Goal: Information Seeking & Learning: Learn about a topic

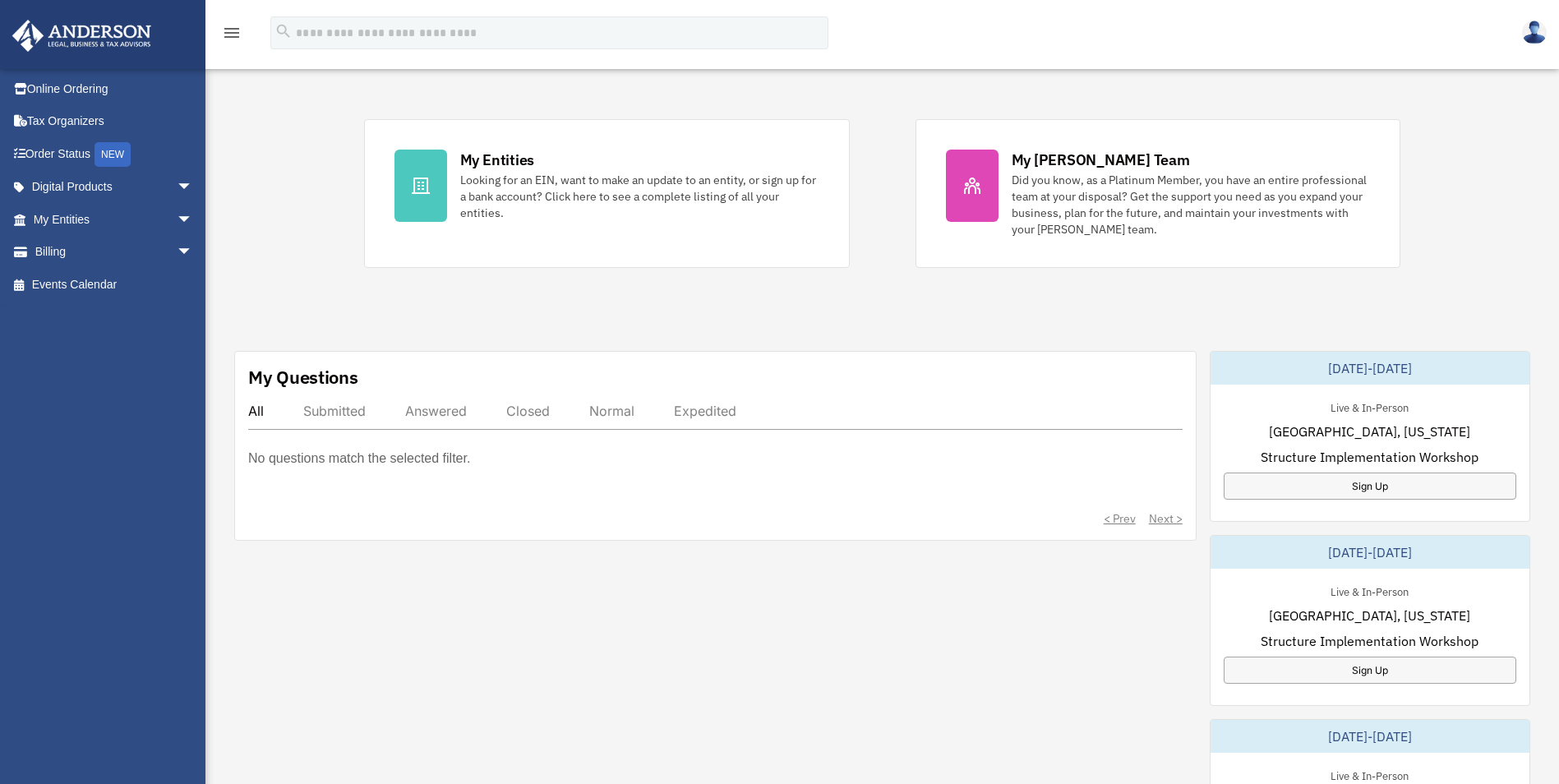
scroll to position [411, 0]
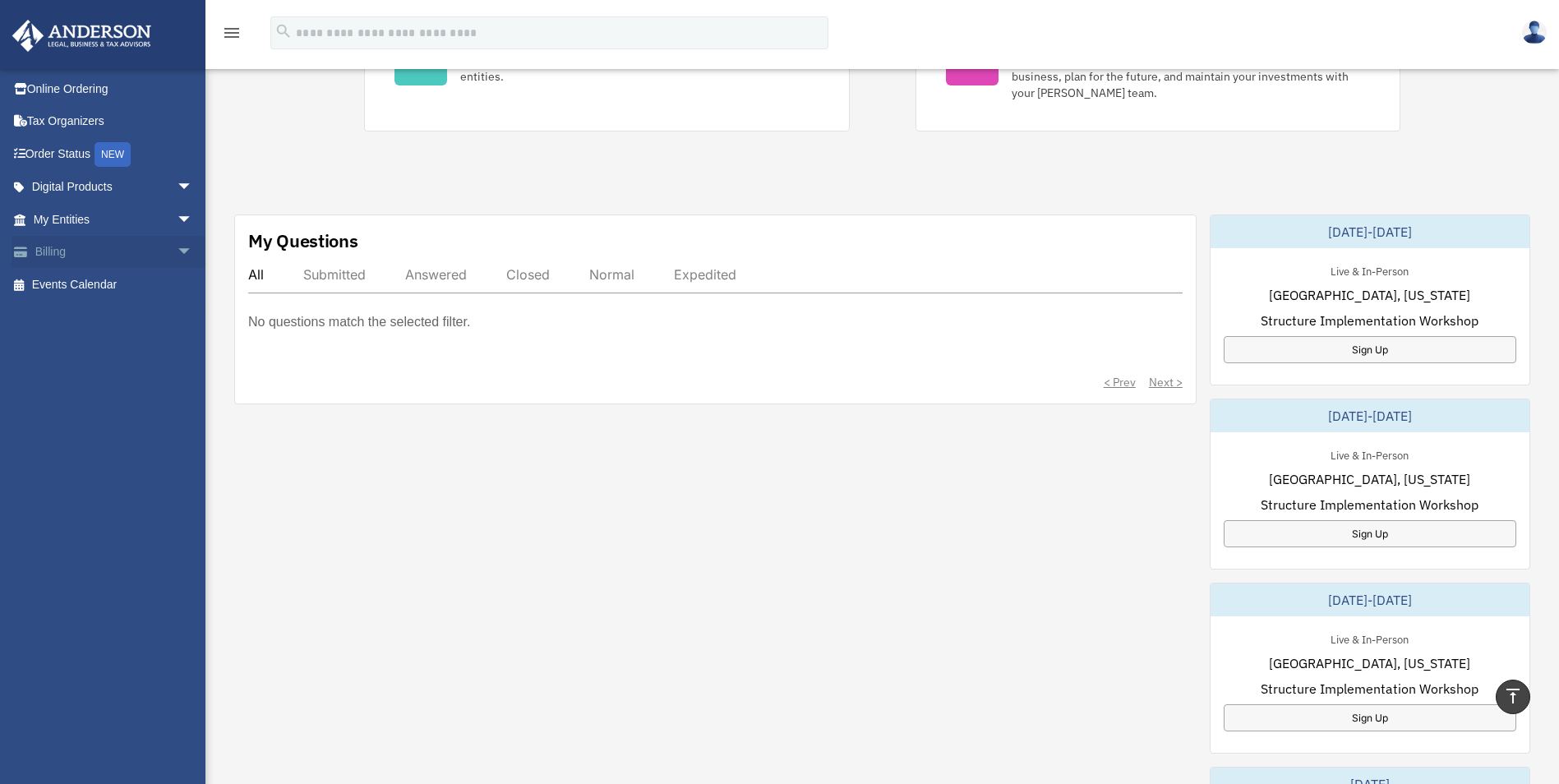
click at [88, 250] on link "Billing arrow_drop_down" at bounding box center [114, 252] width 206 height 33
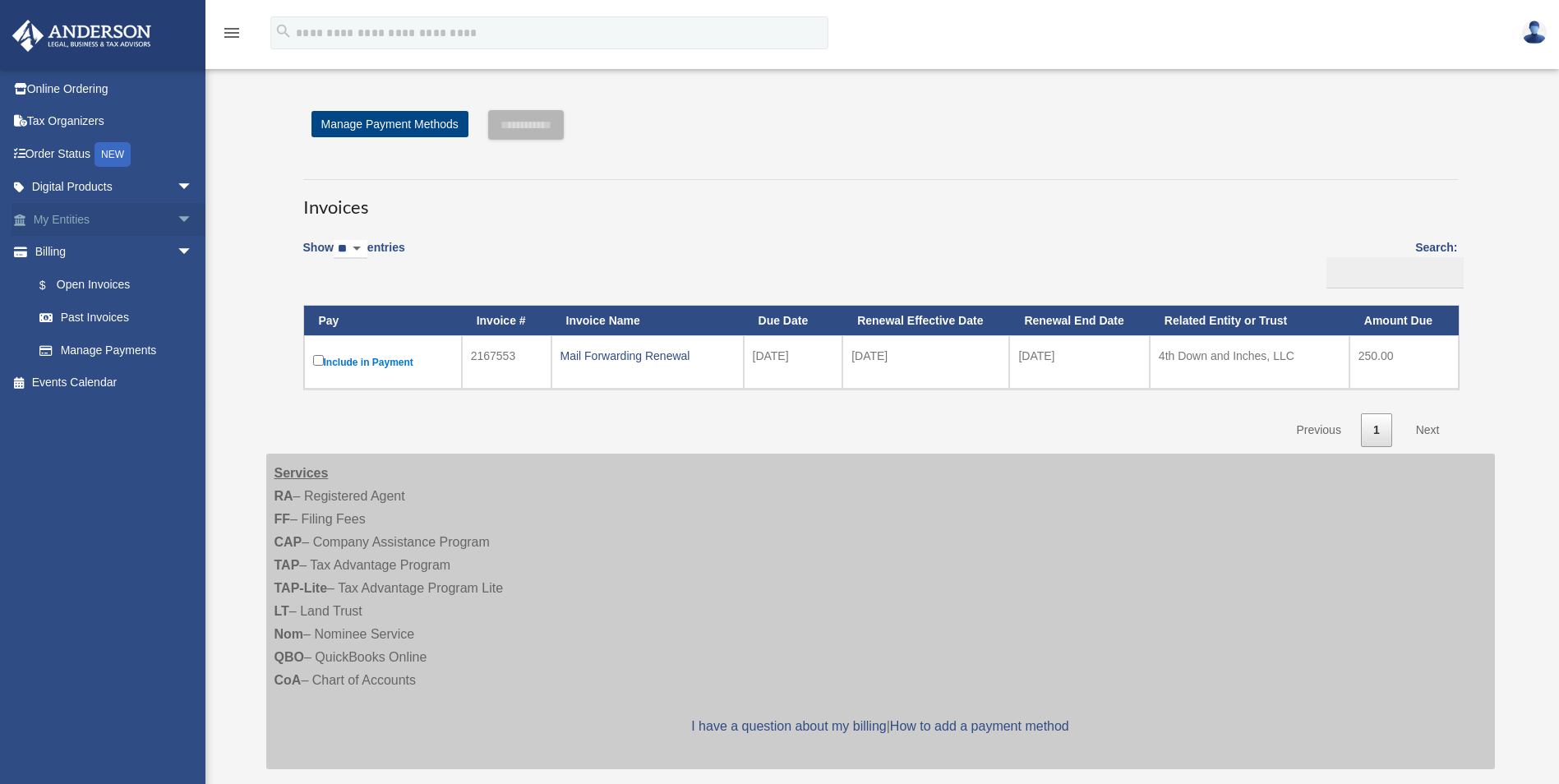
click at [178, 216] on span "arrow_drop_down" at bounding box center [193, 219] width 33 height 34
click at [110, 249] on link "Overview" at bounding box center [120, 252] width 195 height 33
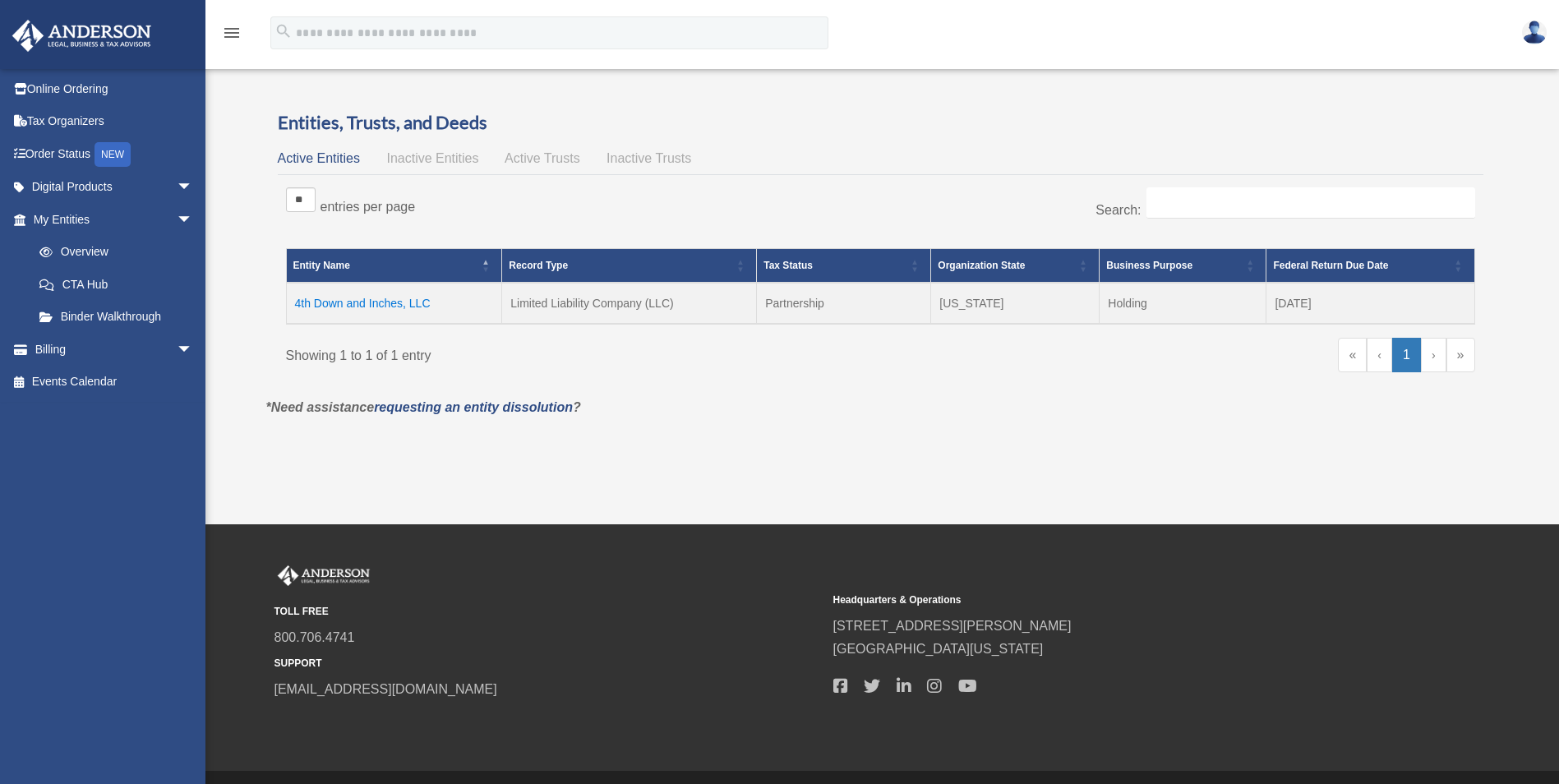
click at [376, 295] on td "4th Down and Inches, LLC" at bounding box center [394, 302] width 216 height 41
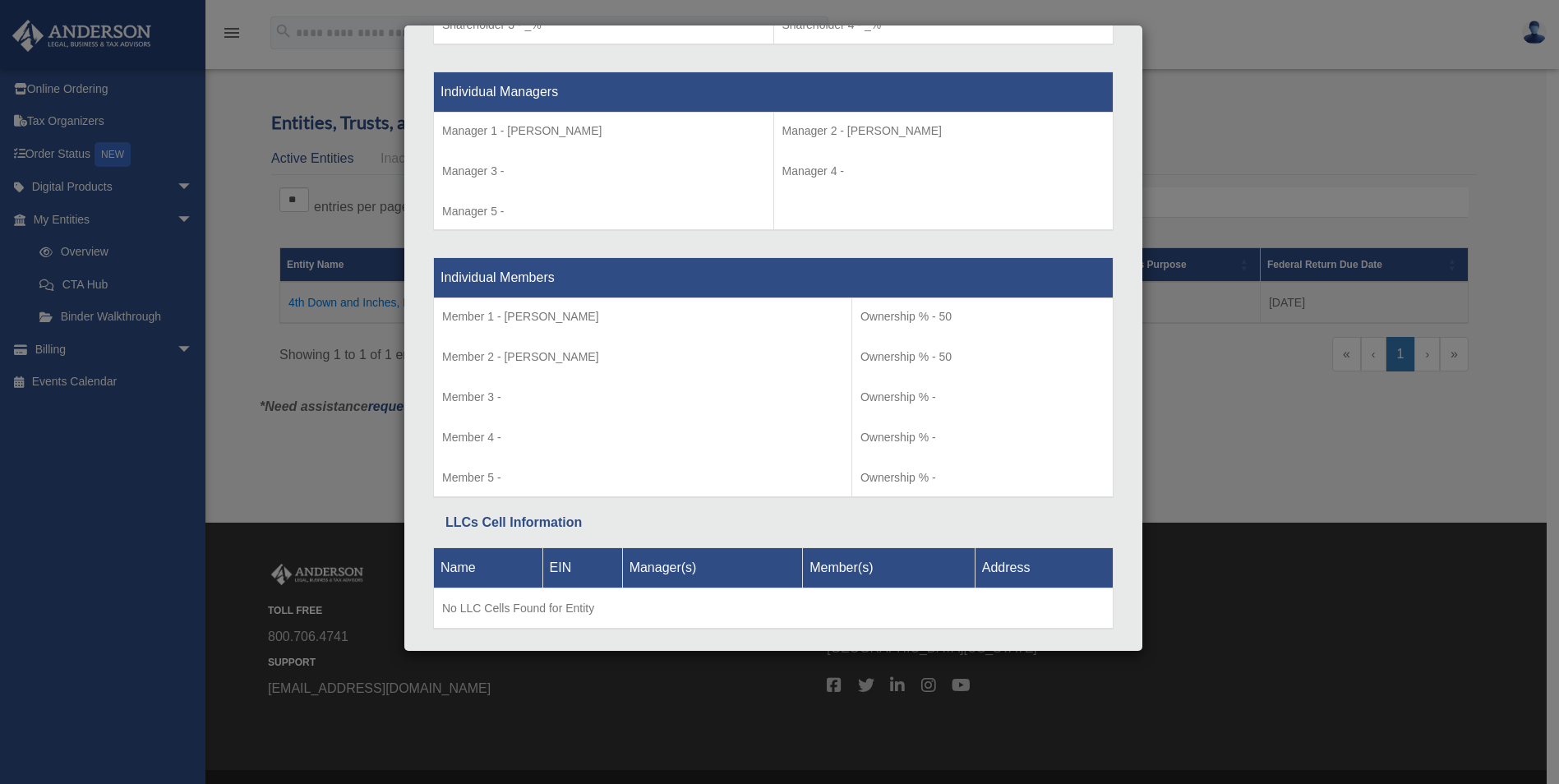
scroll to position [1540, 0]
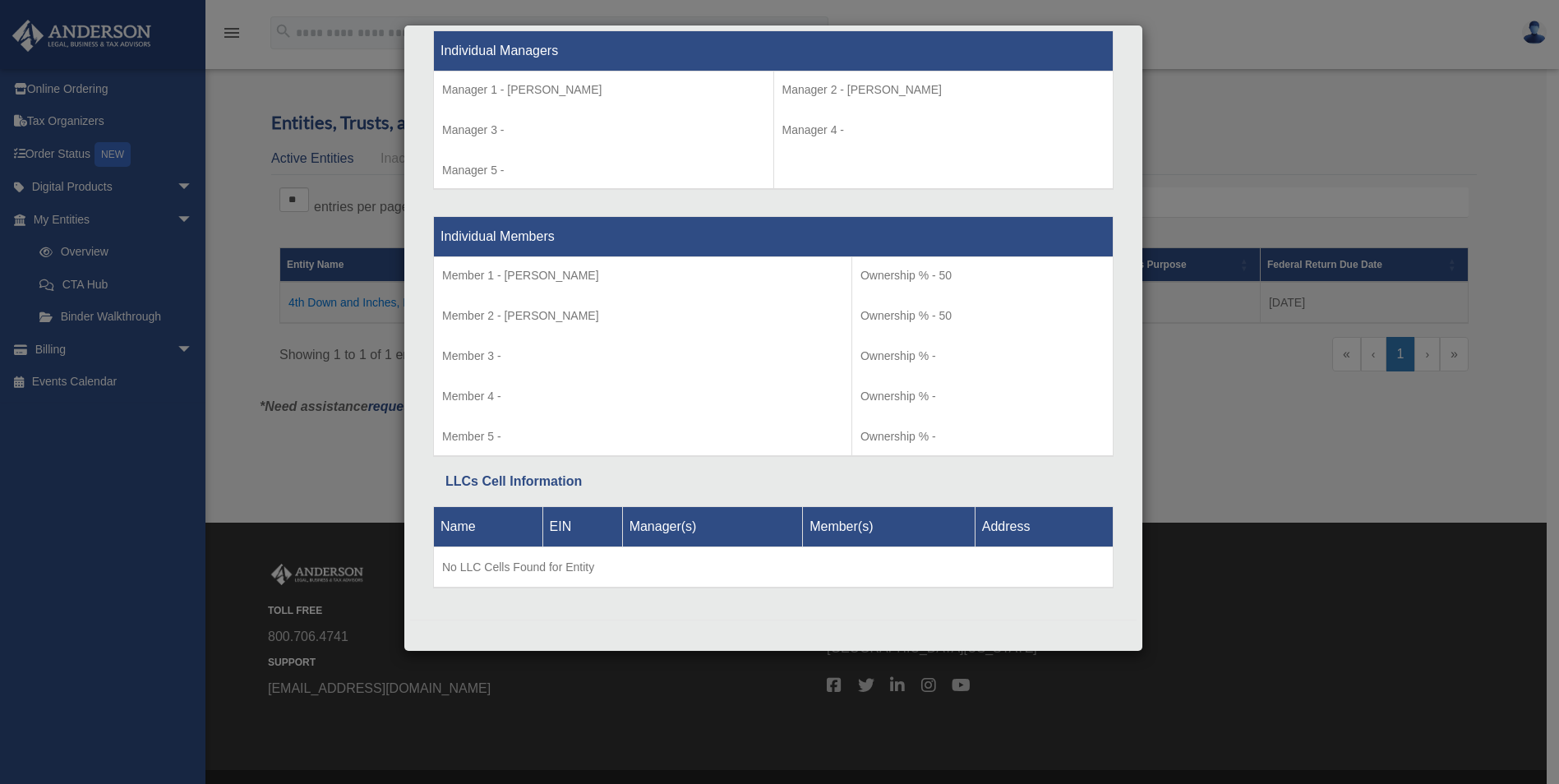
click at [1233, 180] on div "Details × Articles Sent Organizational Date" at bounding box center [780, 392] width 1559 height 784
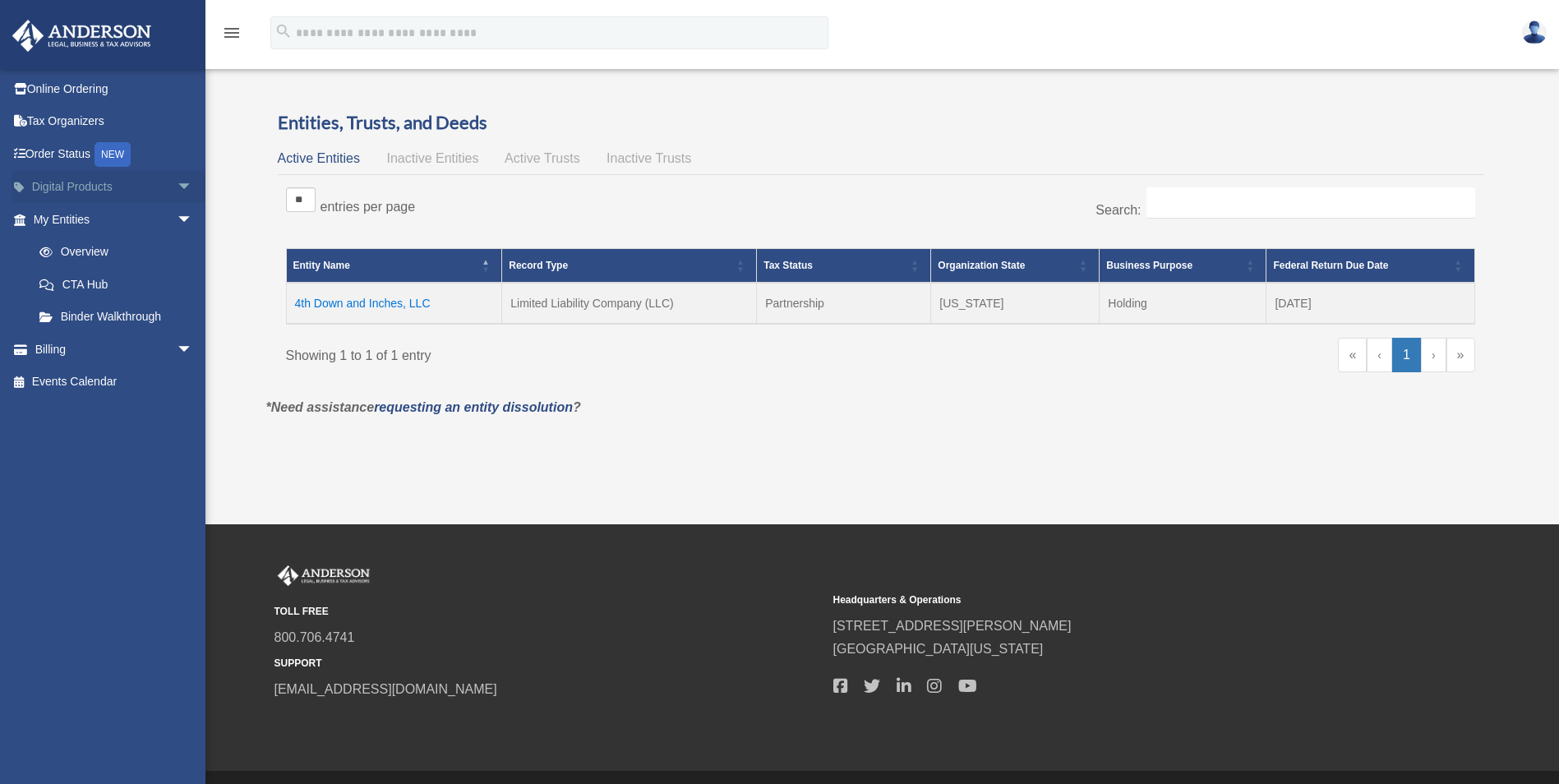
click at [177, 184] on span "arrow_drop_down" at bounding box center [193, 187] width 33 height 34
click at [111, 225] on div "Tax Toolbox" at bounding box center [128, 219] width 140 height 20
click at [83, 156] on link "Order Status NEW" at bounding box center [114, 154] width 206 height 34
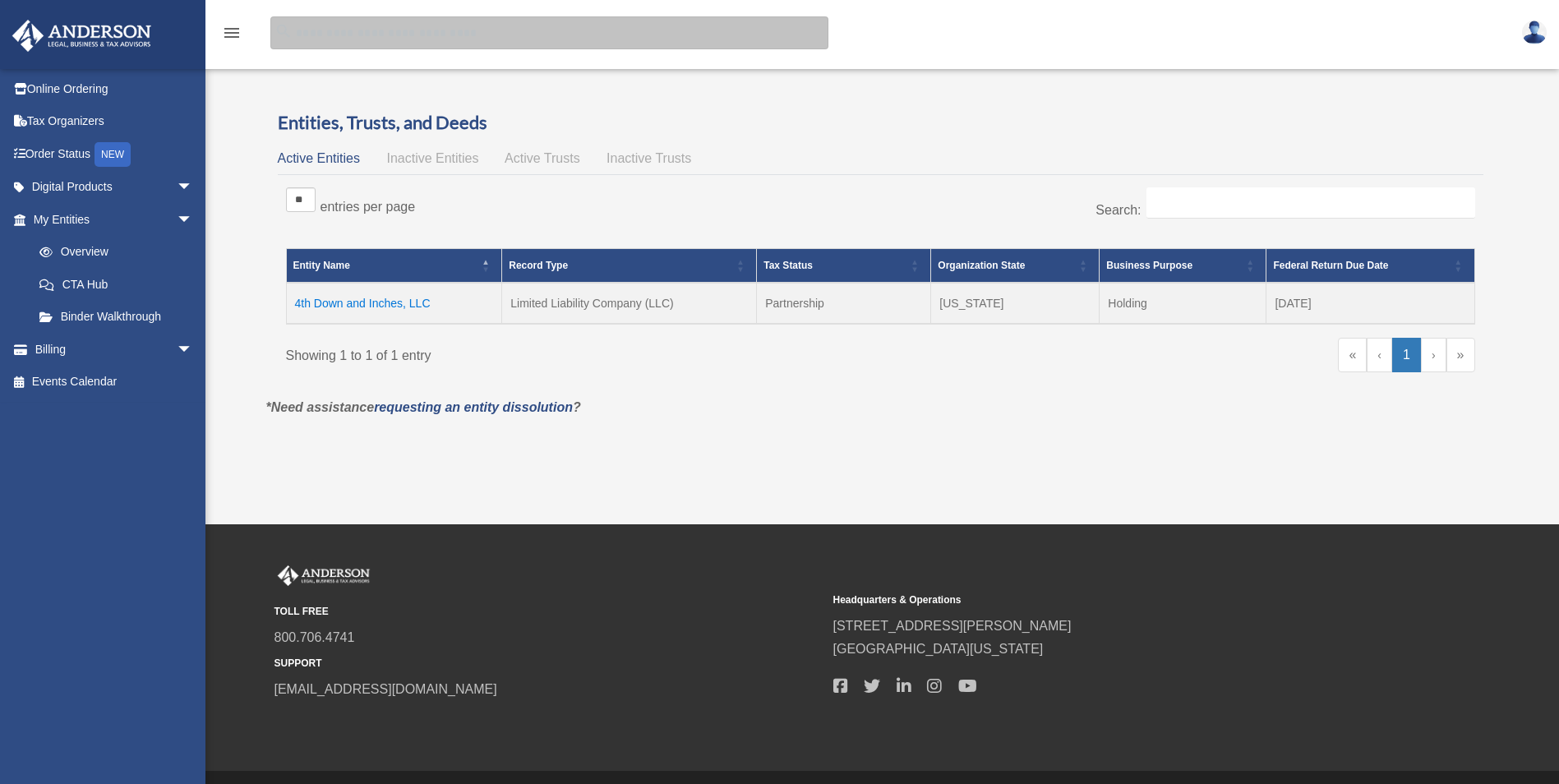
click at [351, 37] on input "search" at bounding box center [549, 33] width 558 height 33
type input "***"
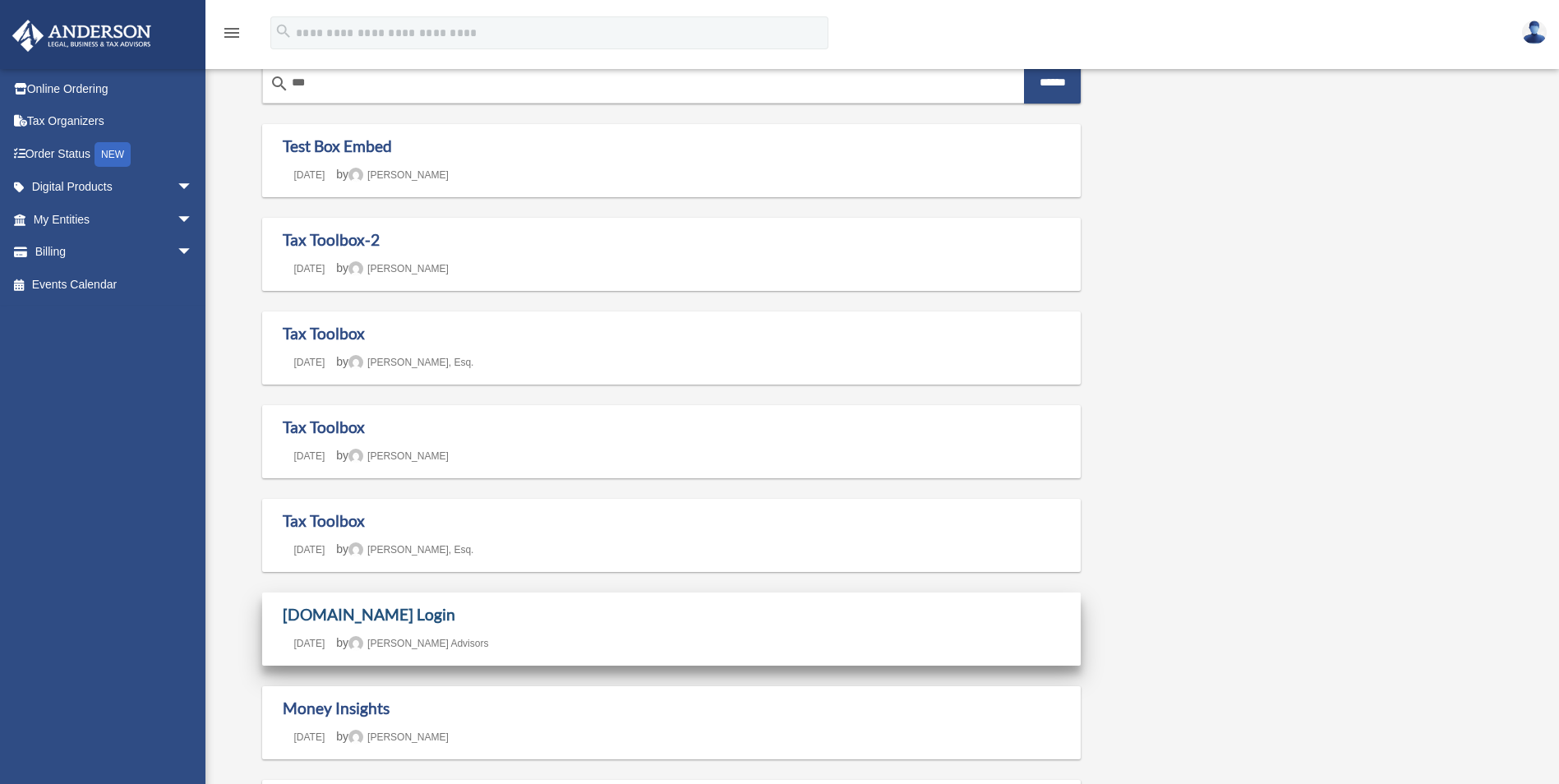
click at [362, 621] on link "[DOMAIN_NAME] Login" at bounding box center [369, 614] width 173 height 19
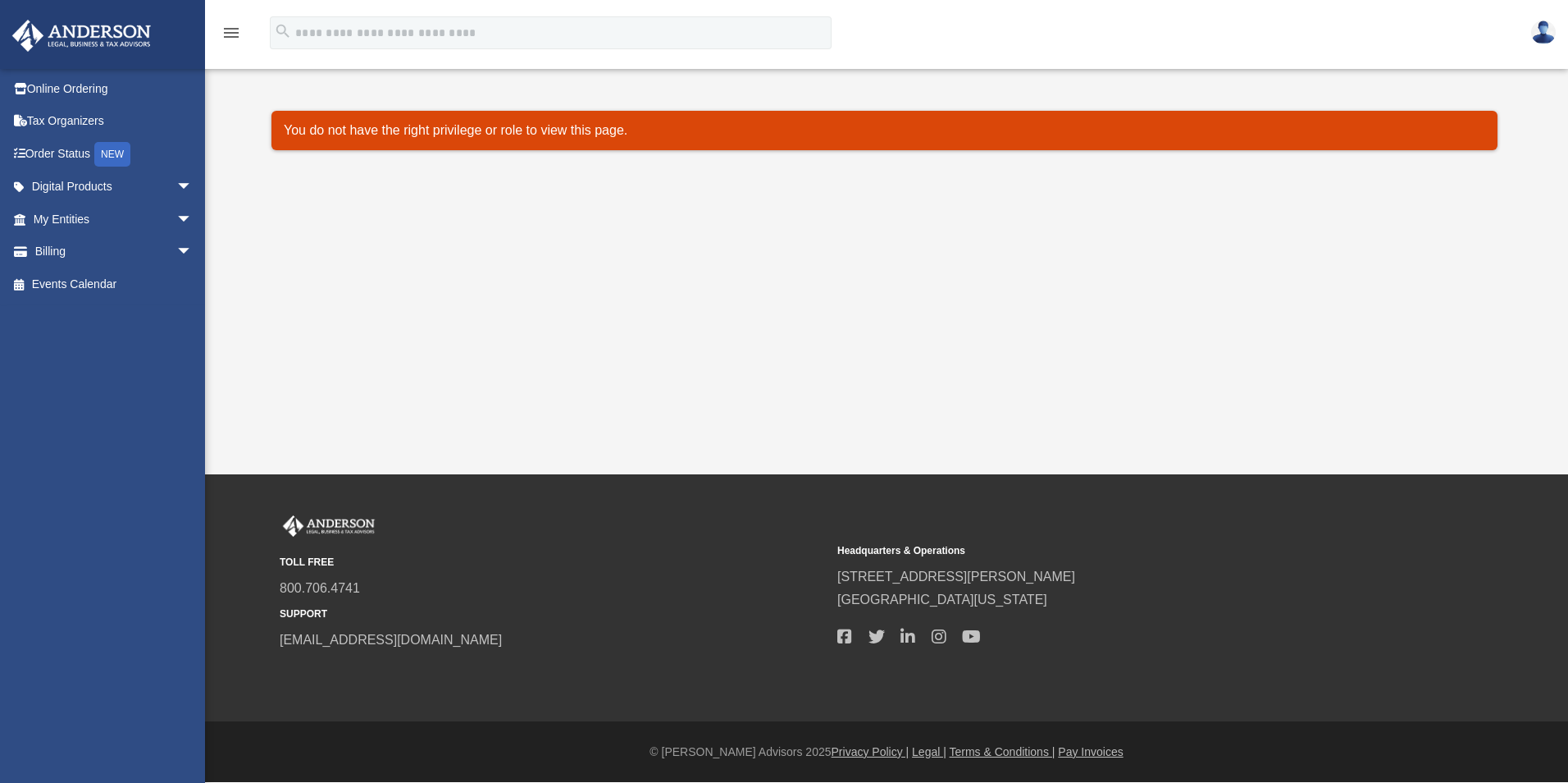
click at [234, 34] on icon "menu" at bounding box center [231, 33] width 20 height 20
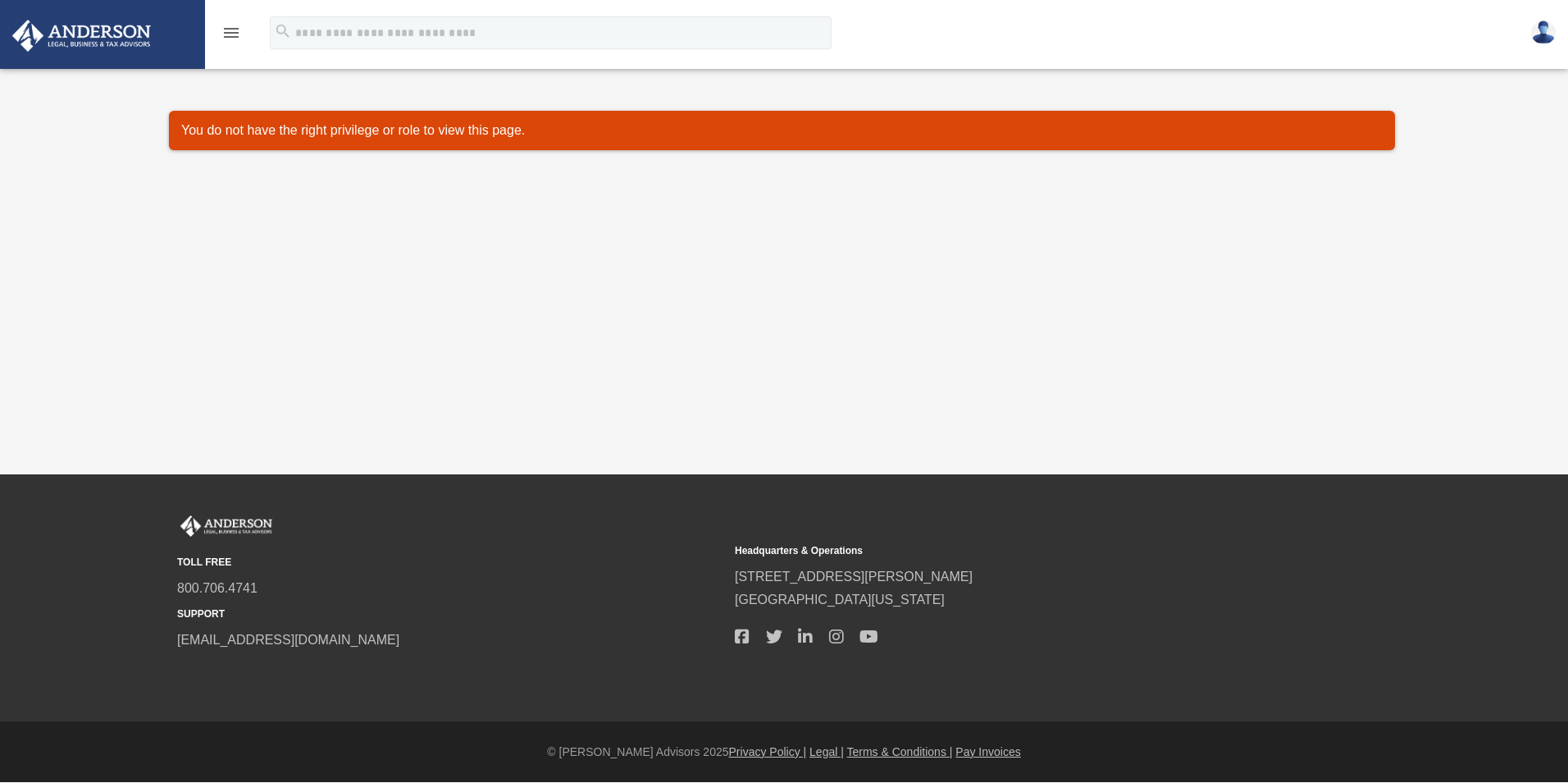
click at [234, 34] on icon "menu" at bounding box center [231, 33] width 20 height 20
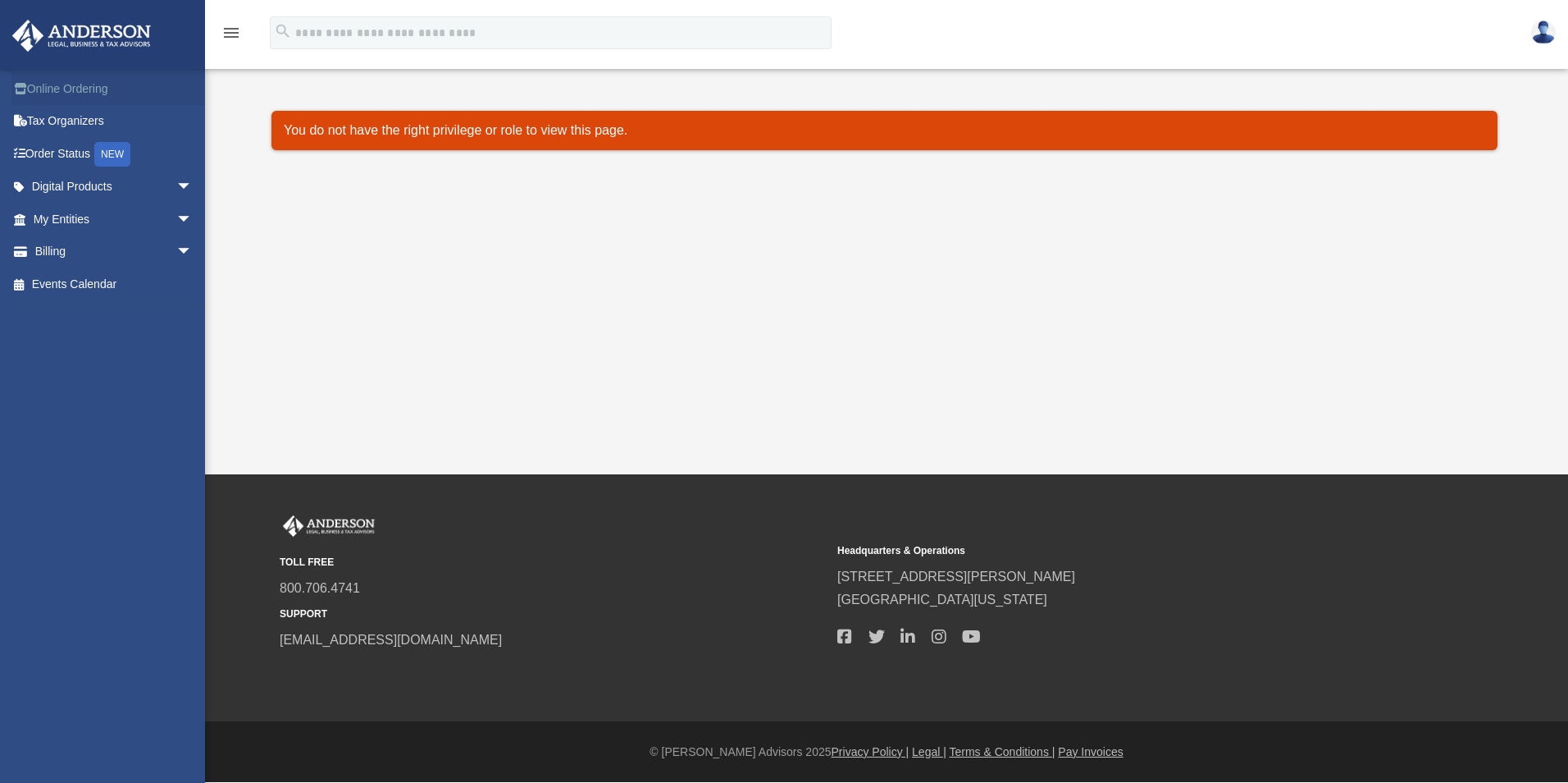
click at [105, 80] on link "Online Ordering" at bounding box center [114, 88] width 206 height 33
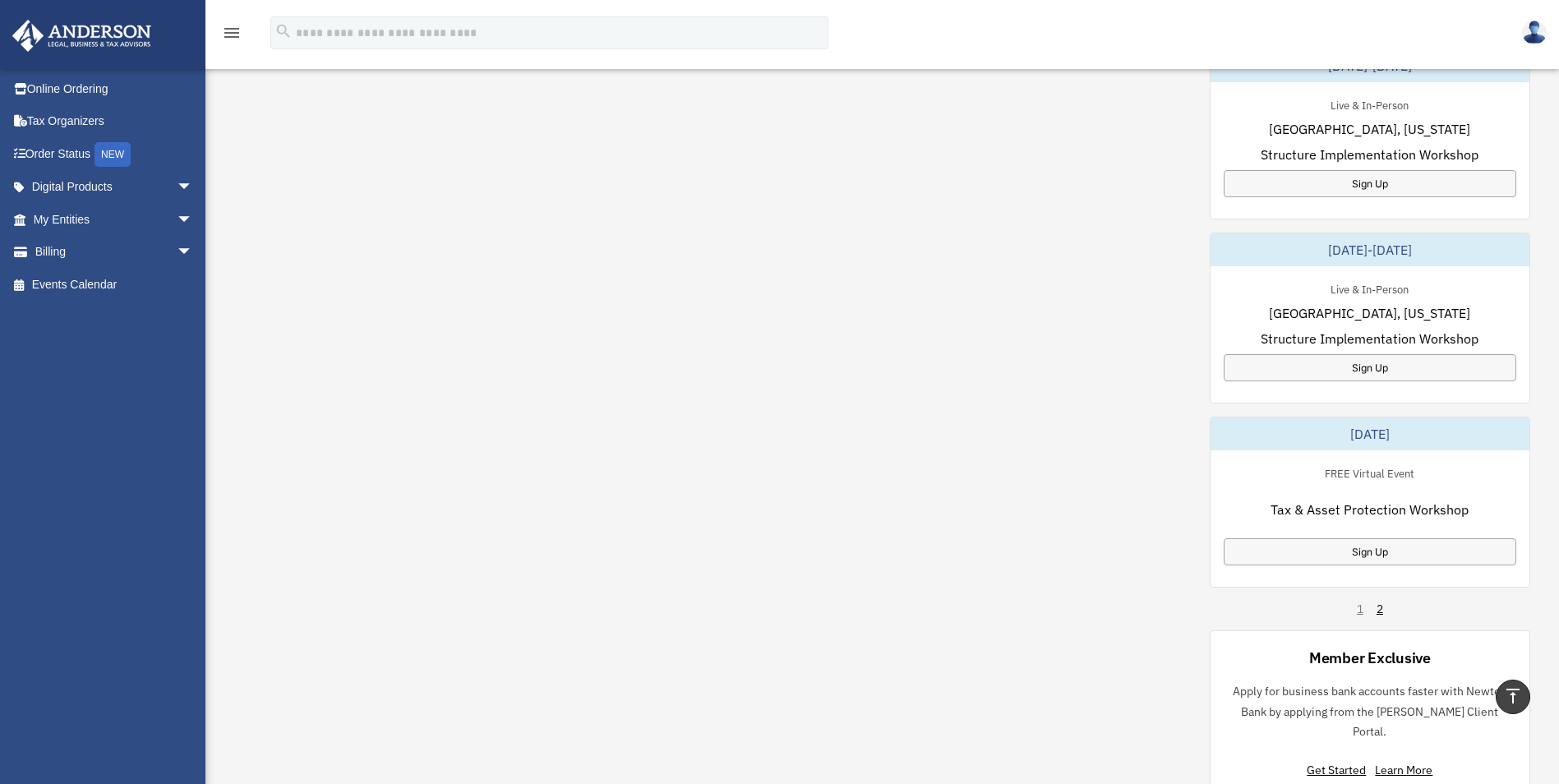
scroll to position [575, 0]
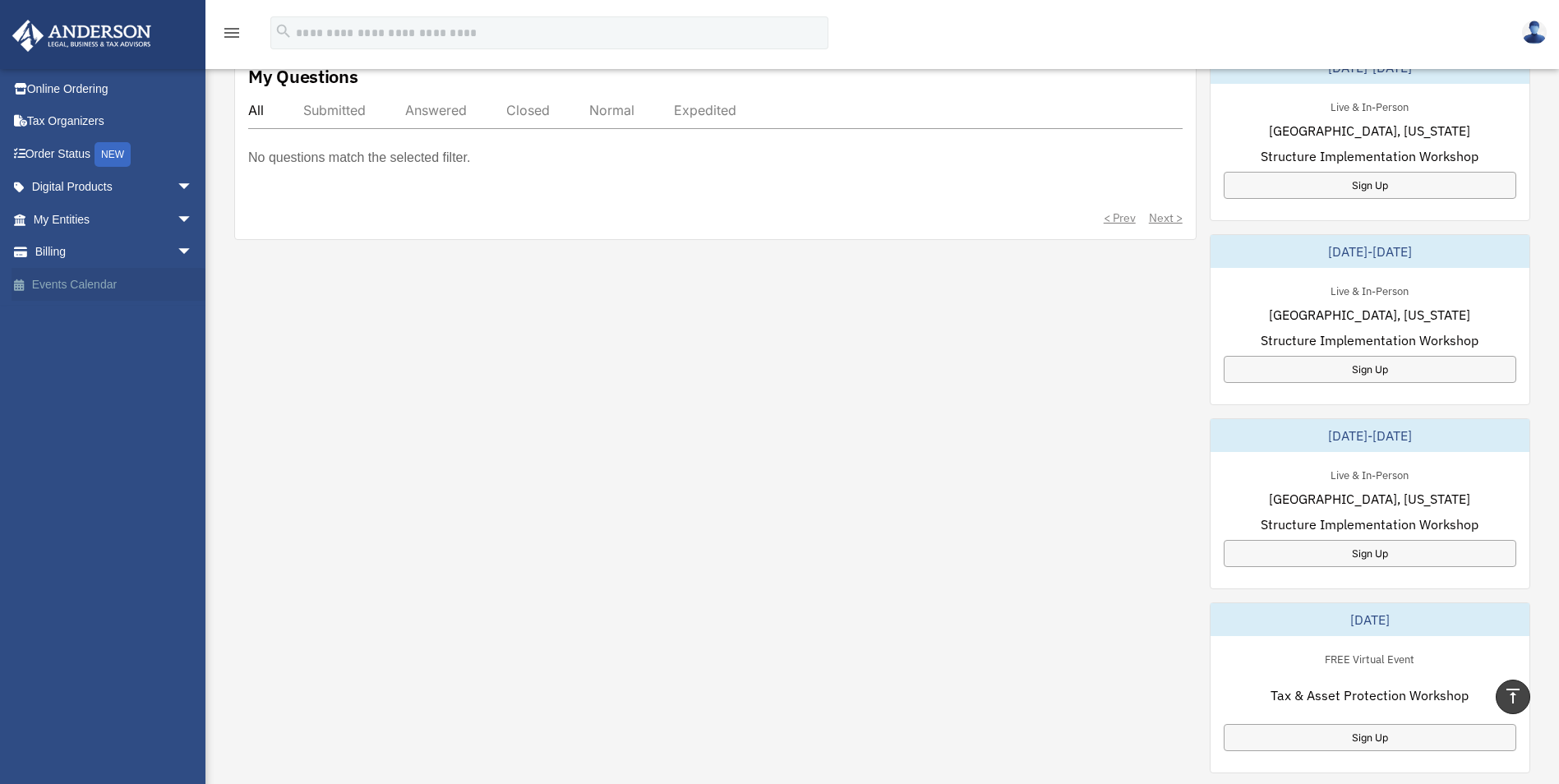
click at [100, 275] on link "Events Calendar" at bounding box center [114, 284] width 206 height 33
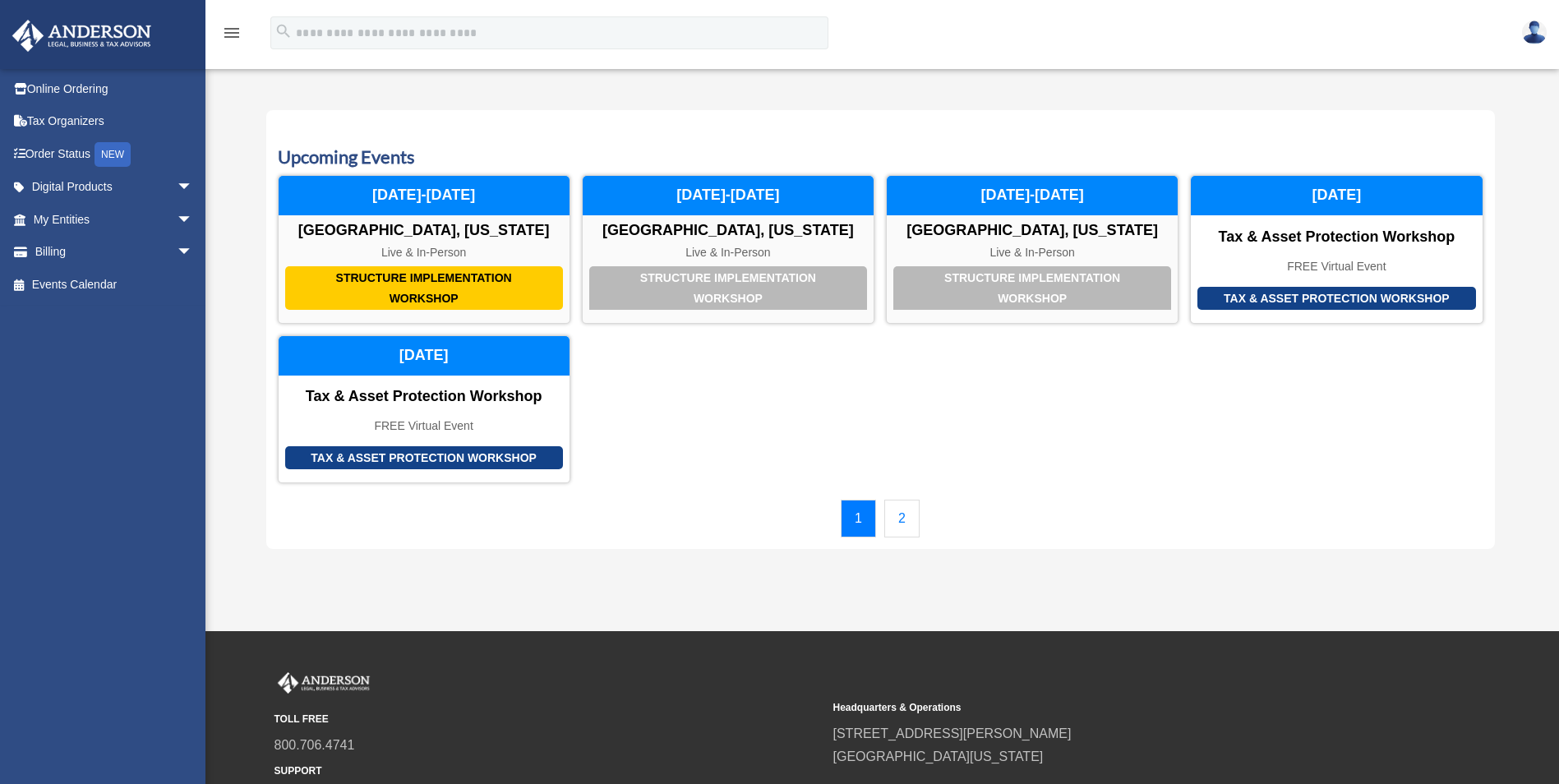
click at [904, 526] on link "2" at bounding box center [901, 517] width 36 height 37
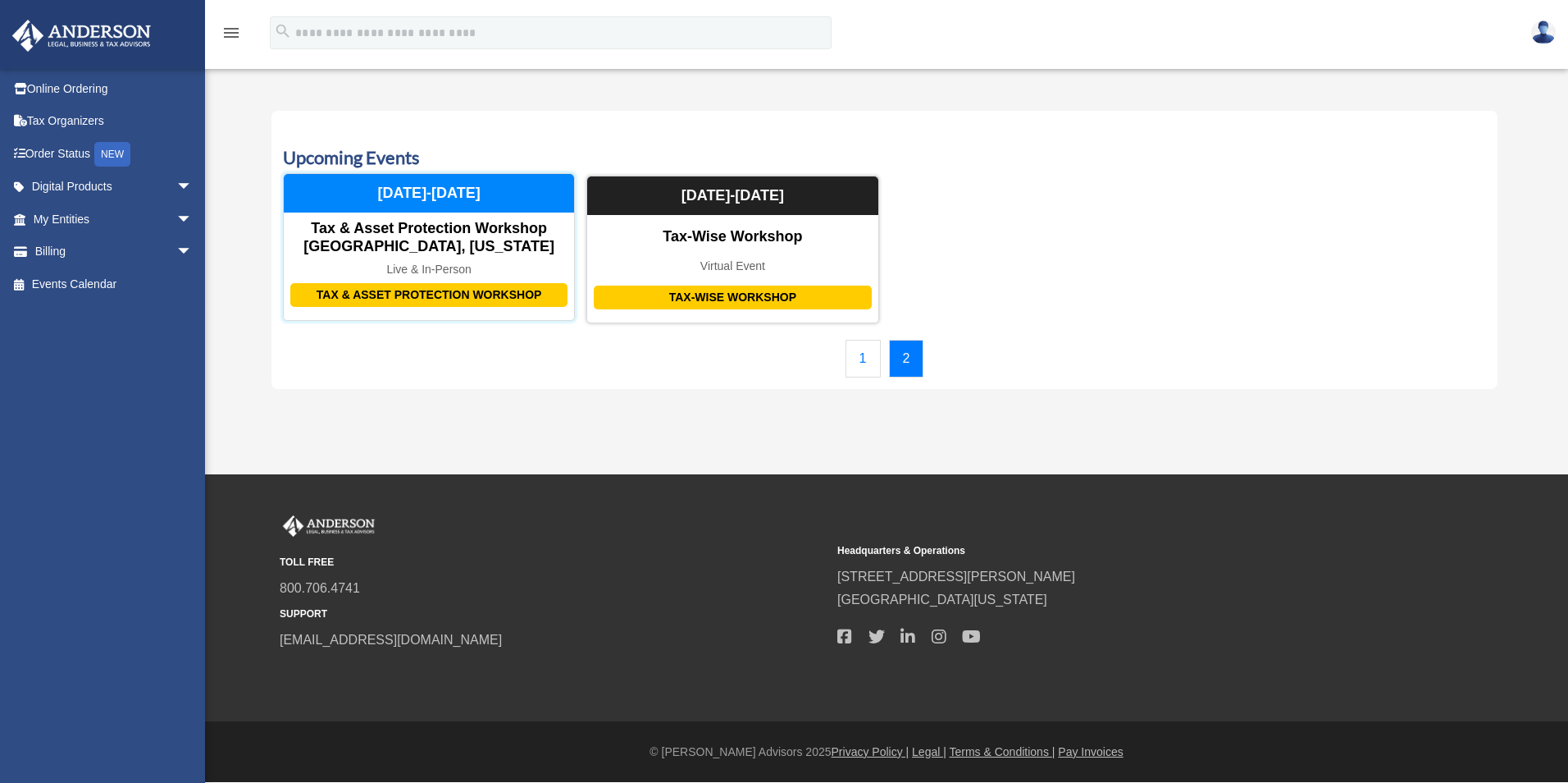
click at [481, 243] on div "Tax & Asset Protection Workshop [GEOGRAPHIC_DATA], [US_STATE]" at bounding box center [428, 237] width 290 height 35
